Goal: Task Accomplishment & Management: Manage account settings

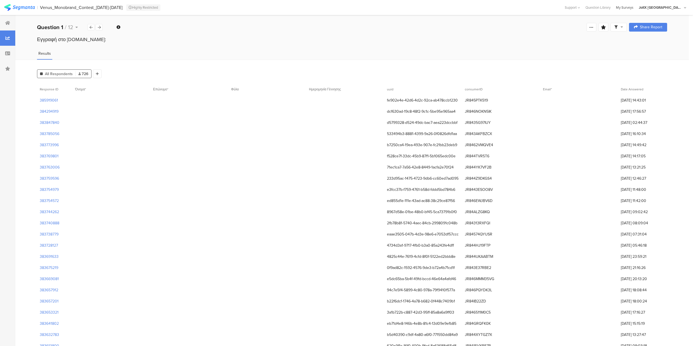
click at [637, 8] on div "My Surveys" at bounding box center [625, 7] width 23 height 5
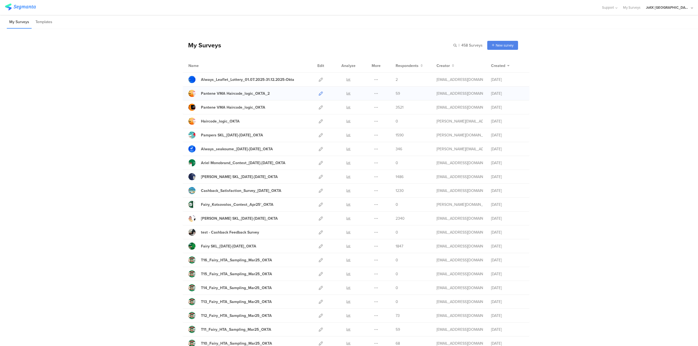
click at [319, 95] on icon at bounding box center [321, 94] width 4 height 4
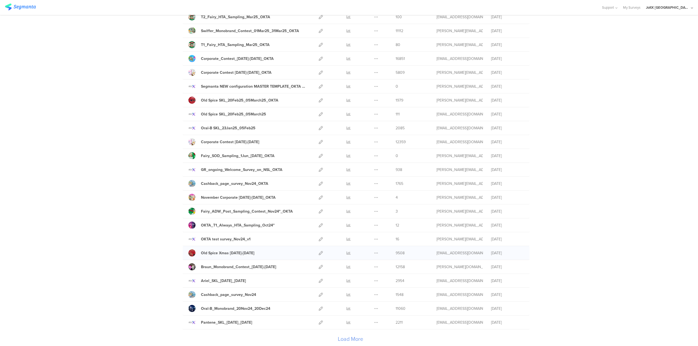
scroll to position [478, 0]
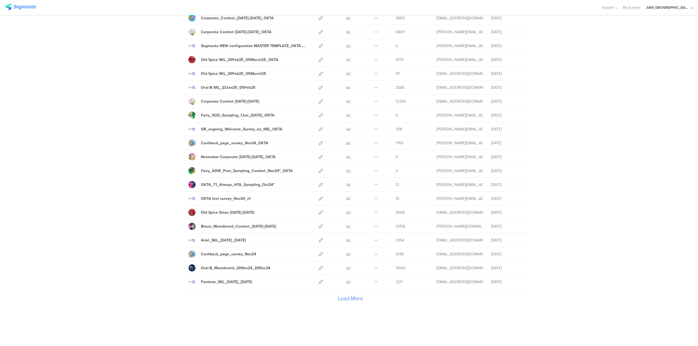
click at [357, 300] on div "Load More" at bounding box center [350, 300] width 335 height 22
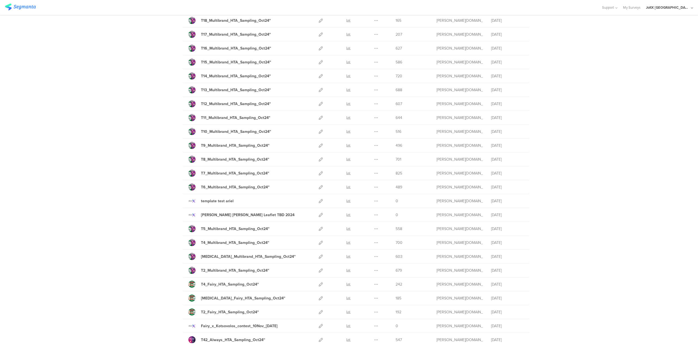
scroll to position [1173, 0]
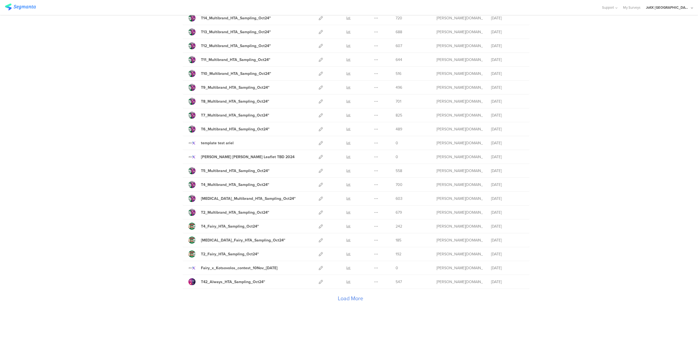
click at [350, 301] on div "Load More" at bounding box center [350, 300] width 335 height 22
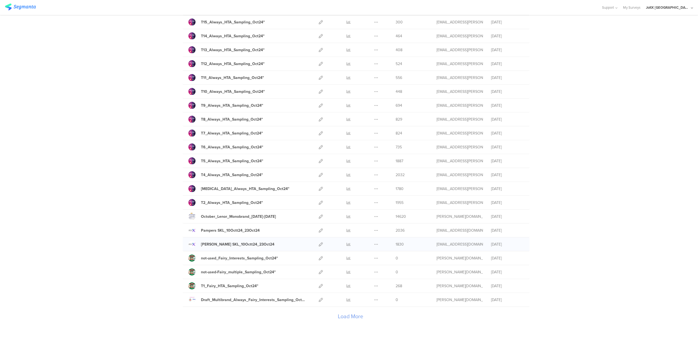
scroll to position [1868, 0]
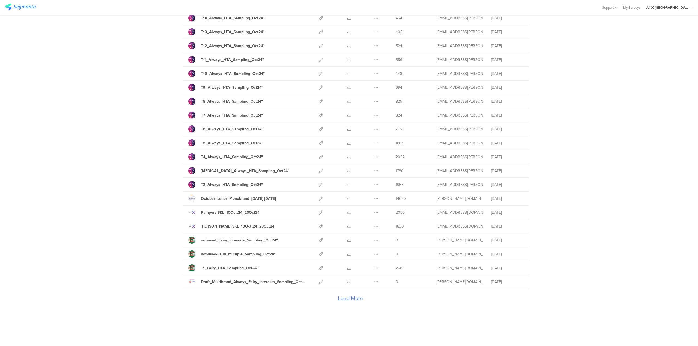
click at [356, 299] on div "Load More" at bounding box center [350, 300] width 335 height 22
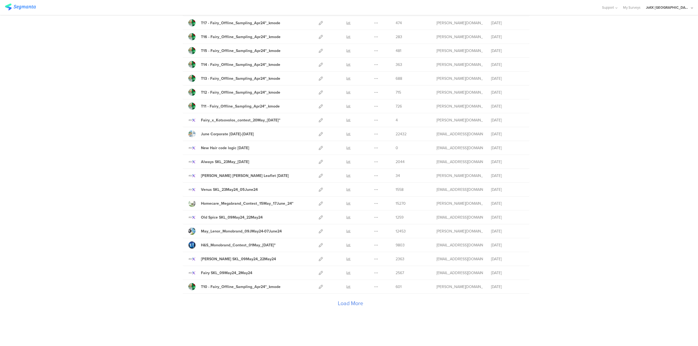
scroll to position [2563, 0]
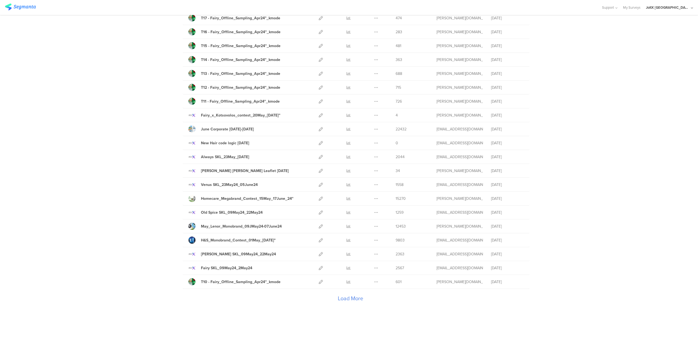
click at [341, 302] on div "Load More" at bounding box center [350, 300] width 335 height 22
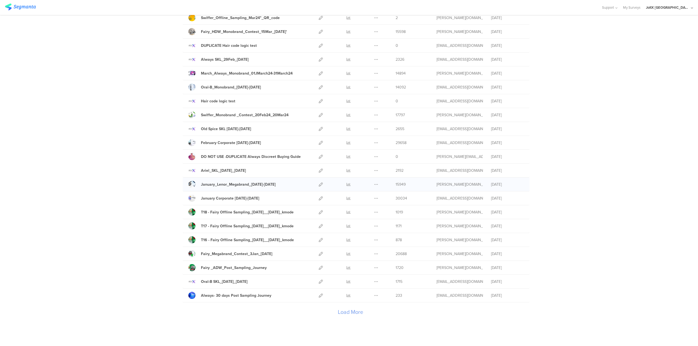
scroll to position [3258, 0]
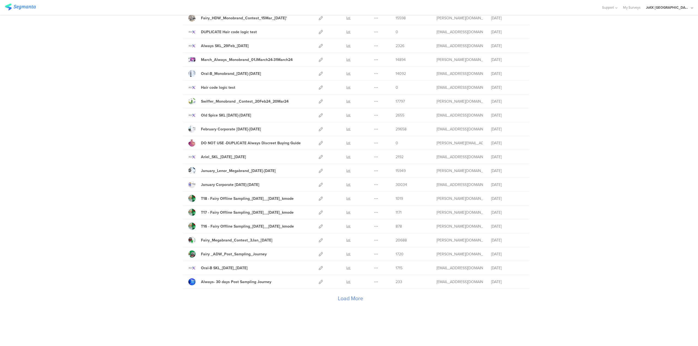
click at [343, 301] on div "Load More" at bounding box center [350, 300] width 335 height 22
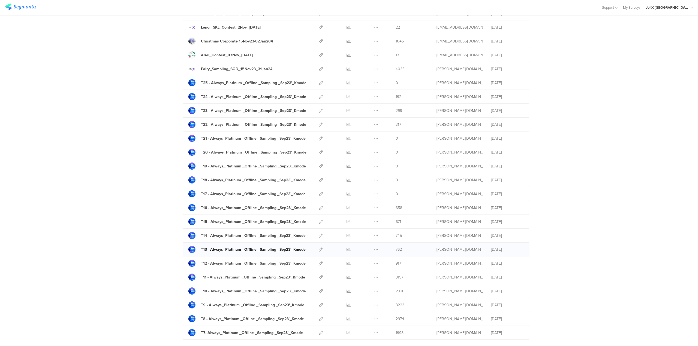
scroll to position [3953, 0]
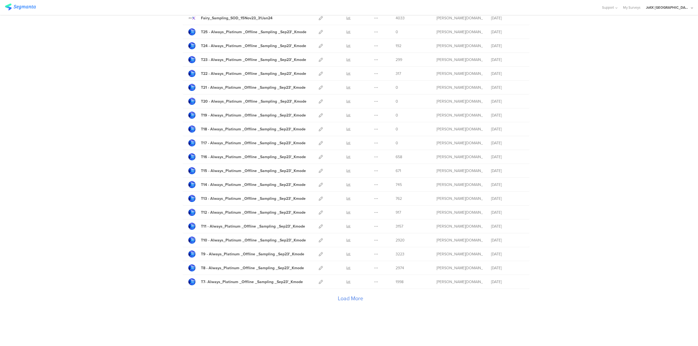
click at [341, 294] on div "Load More" at bounding box center [350, 300] width 335 height 22
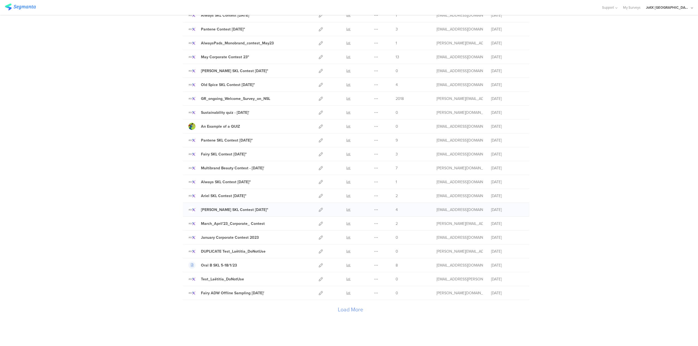
scroll to position [4647, 0]
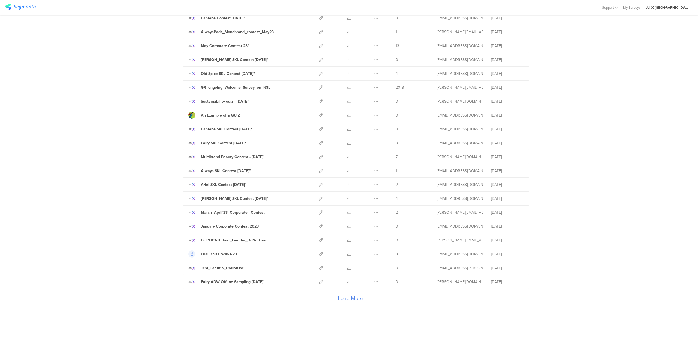
click at [354, 303] on div "Load More" at bounding box center [350, 300] width 335 height 22
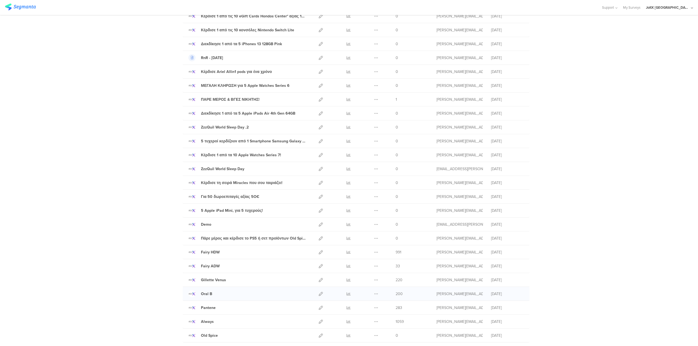
scroll to position [5342, 0]
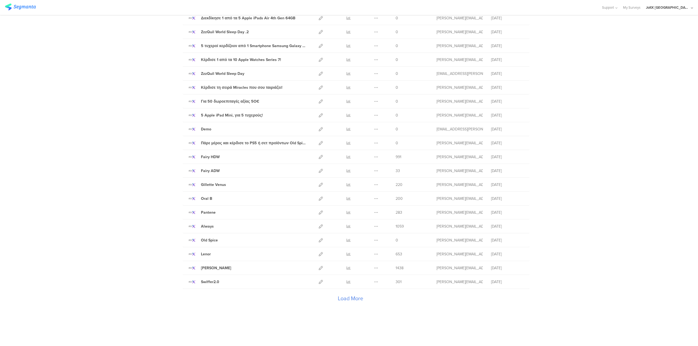
click at [354, 296] on div "Load More" at bounding box center [350, 300] width 335 height 22
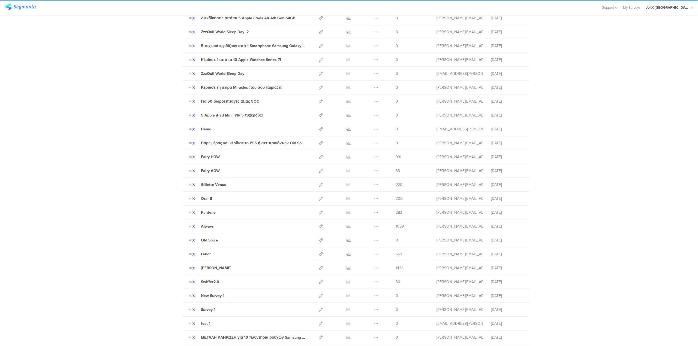
click at [350, 298] on div at bounding box center [348, 296] width 16 height 14
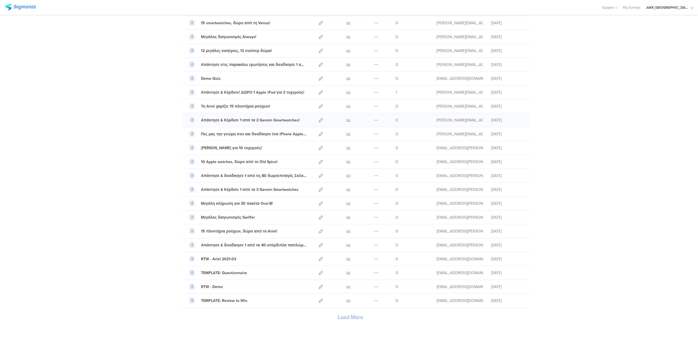
scroll to position [6037, 0]
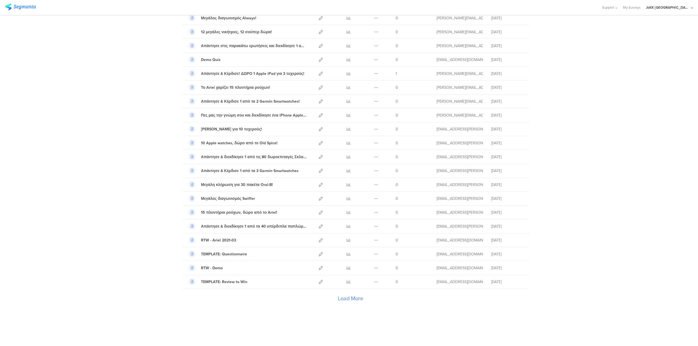
click at [356, 300] on div "Load More" at bounding box center [350, 300] width 335 height 22
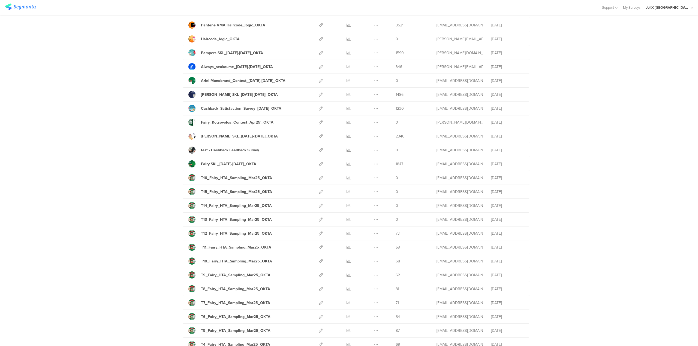
scroll to position [0, 0]
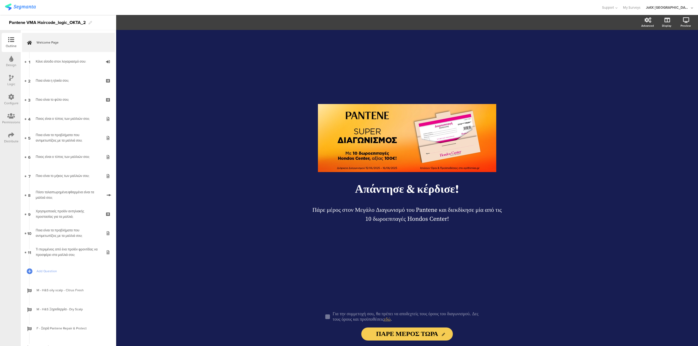
click at [7, 135] on div "Distribute" at bounding box center [11, 137] width 19 height 19
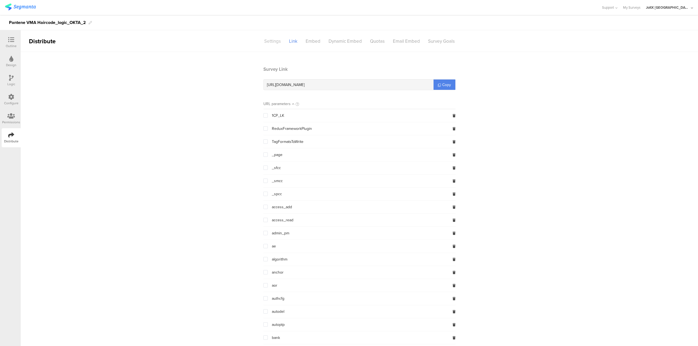
click at [265, 39] on div "Settings" at bounding box center [272, 42] width 25 height 10
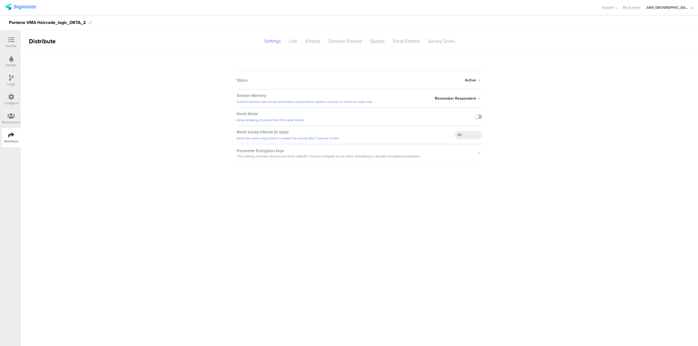
click at [470, 80] on span "Active" at bounding box center [470, 80] width 11 height 6
click at [460, 101] on li "Closed" at bounding box center [450, 101] width 63 height 11
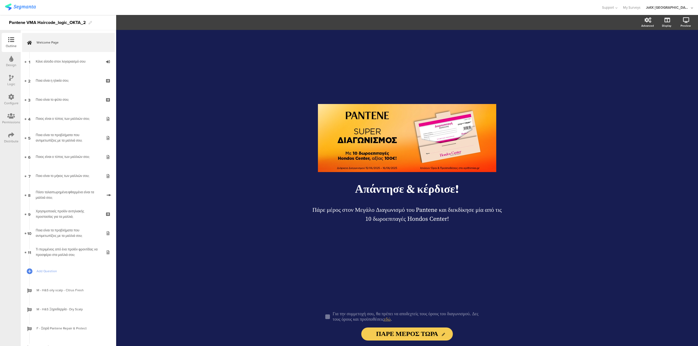
click at [10, 138] on div at bounding box center [11, 135] width 6 height 7
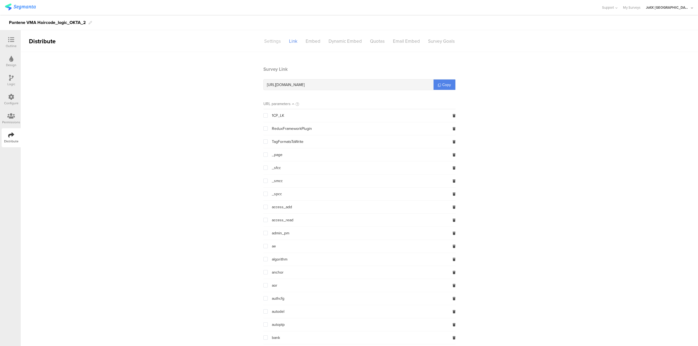
click at [271, 44] on div "Settings" at bounding box center [272, 42] width 25 height 10
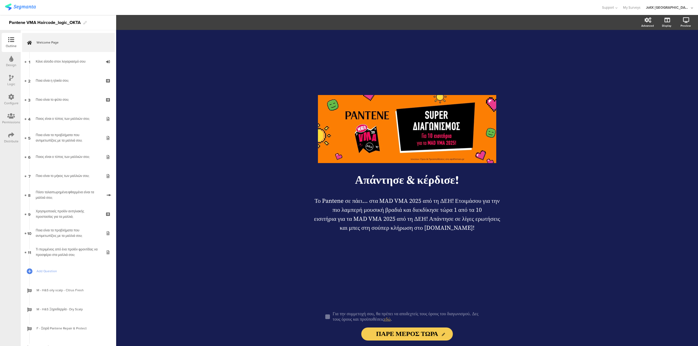
click at [8, 135] on div "Distribute" at bounding box center [11, 137] width 19 height 19
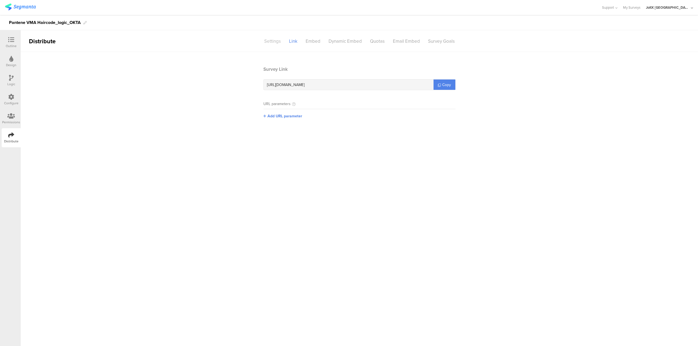
click at [279, 41] on div "Settings" at bounding box center [272, 42] width 25 height 10
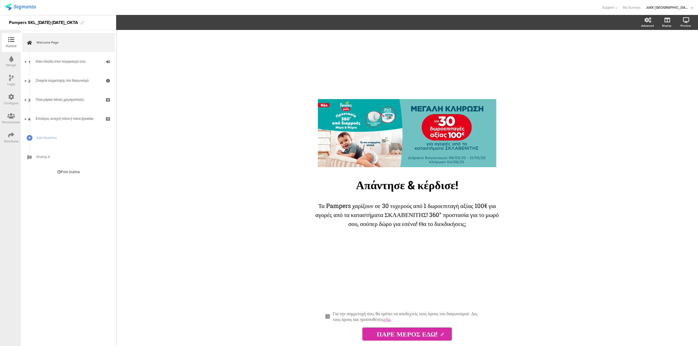
click at [6, 136] on div "Distribute" at bounding box center [11, 137] width 19 height 19
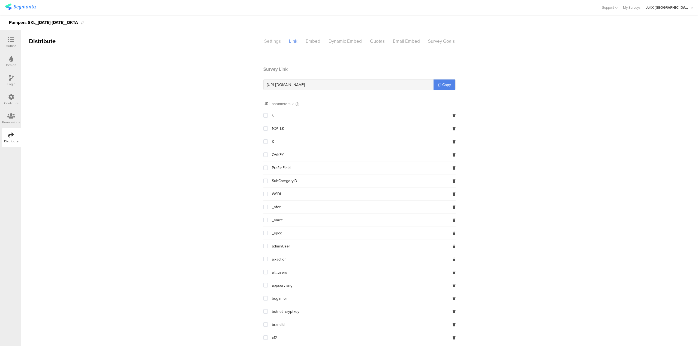
click at [281, 40] on div "Settings" at bounding box center [272, 42] width 25 height 10
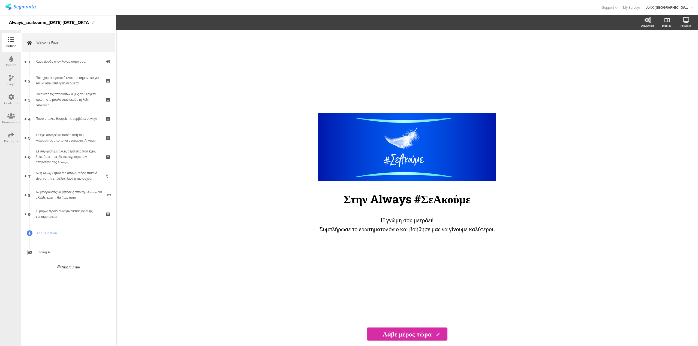
click at [15, 139] on div "Distribute" at bounding box center [11, 141] width 14 height 5
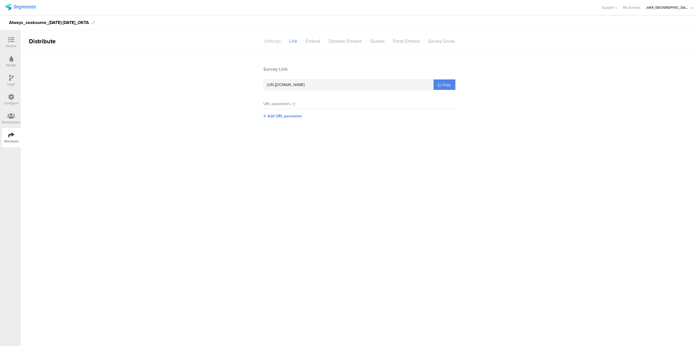
click at [270, 45] on div "Settings" at bounding box center [272, 42] width 25 height 10
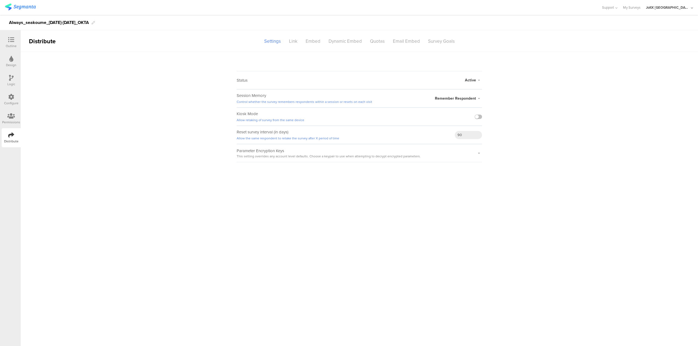
click at [476, 85] on div "Active Active Closed Schedule Start Date: End Date: Save Cancel" at bounding box center [473, 80] width 17 height 18
click at [474, 80] on span "Active" at bounding box center [470, 80] width 11 height 6
click at [448, 99] on li "Closed" at bounding box center [450, 101] width 63 height 11
